Goal: Task Accomplishment & Management: Manage account settings

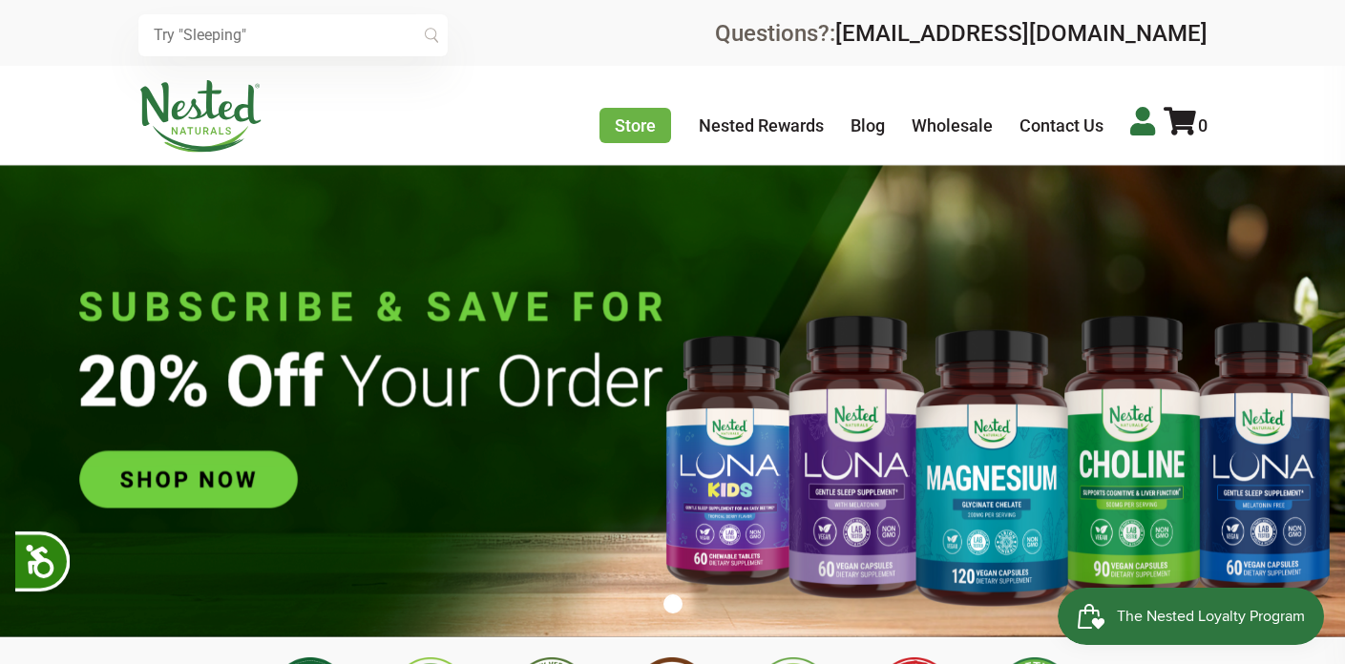
click at [1144, 125] on icon at bounding box center [1142, 121] width 25 height 29
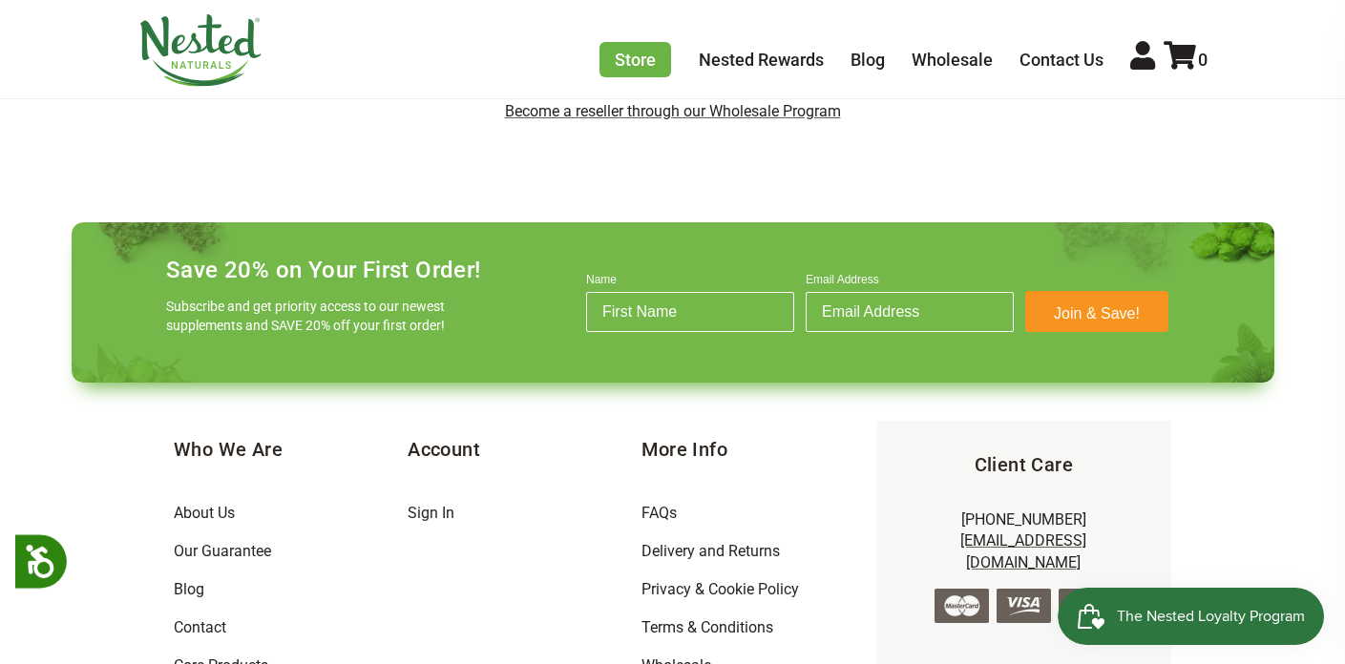
scroll to position [146, 0]
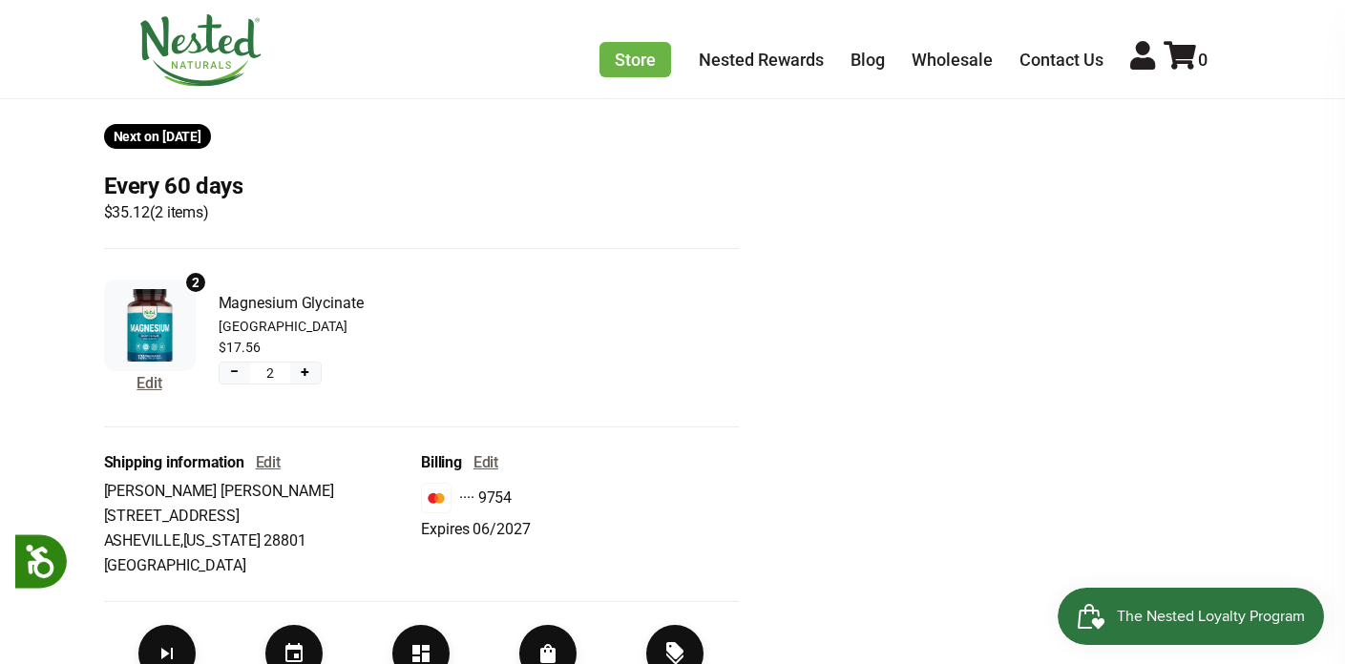
scroll to position [377, 0]
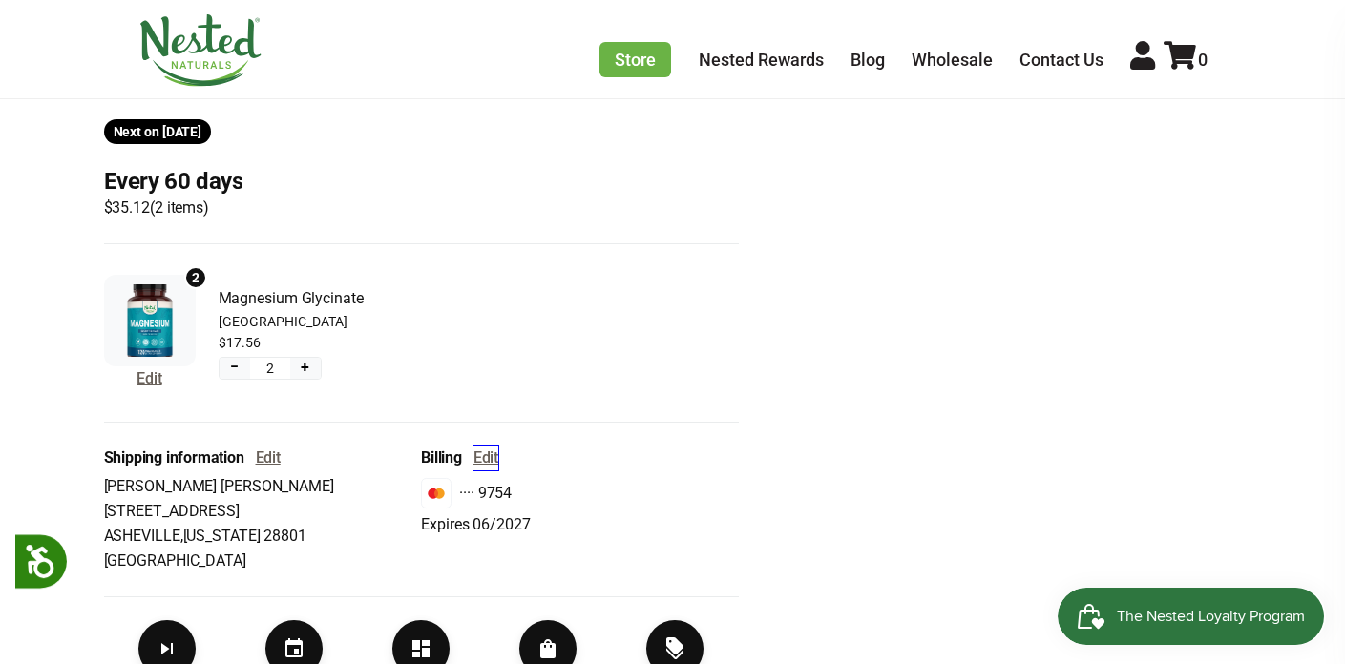
click at [493, 463] on button "Edit" at bounding box center [486, 458] width 25 height 25
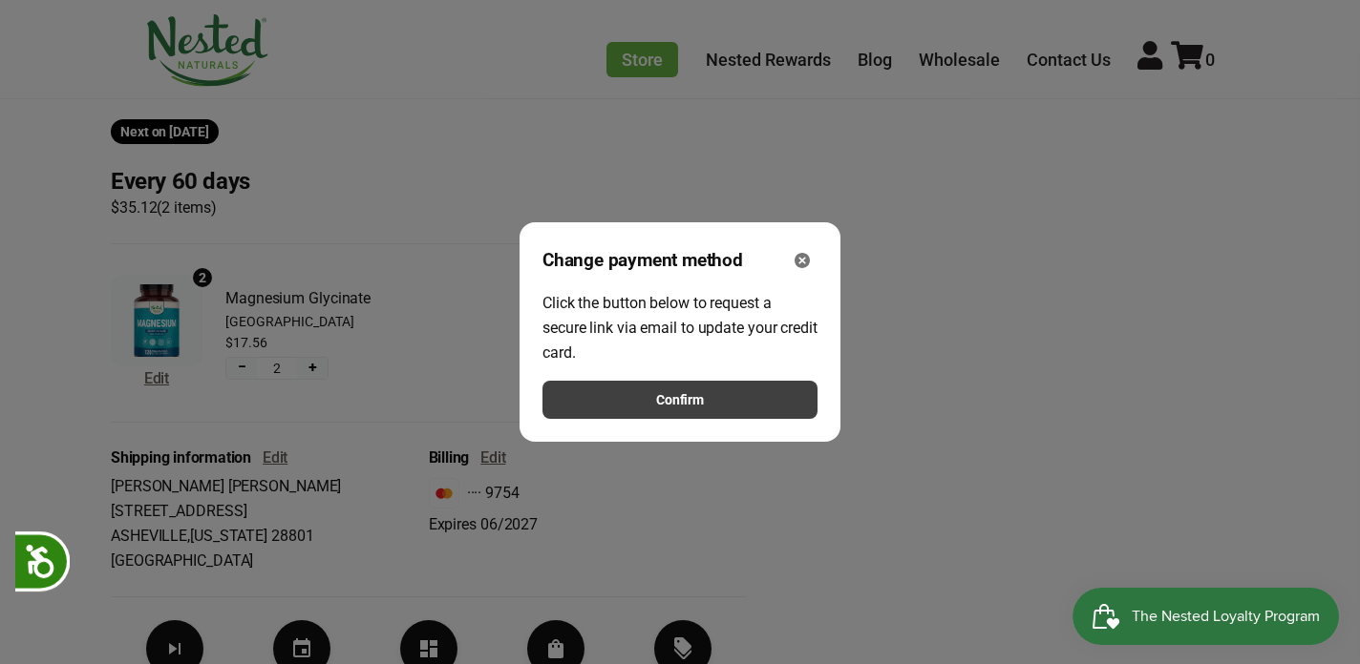
click at [643, 403] on button "Confirm" at bounding box center [679, 400] width 275 height 38
